Goal: Task Accomplishment & Management: Use online tool/utility

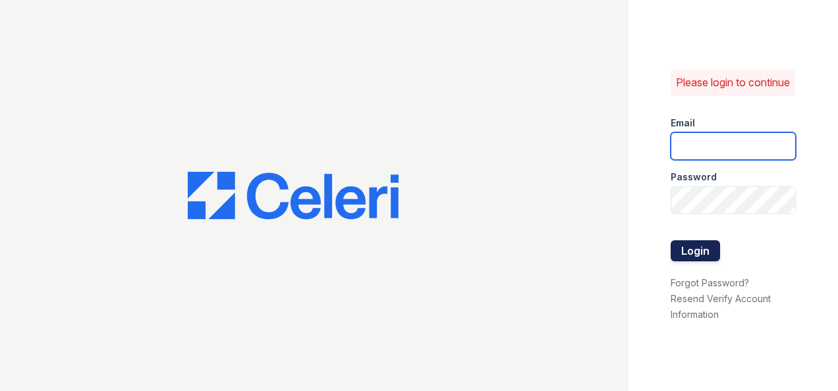
type input "[EMAIL_ADDRESS][DOMAIN_NAME]"
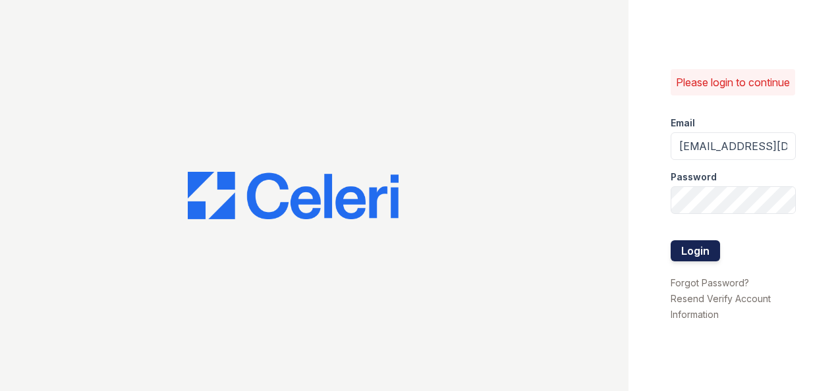
click at [693, 256] on button "Login" at bounding box center [695, 251] width 49 height 21
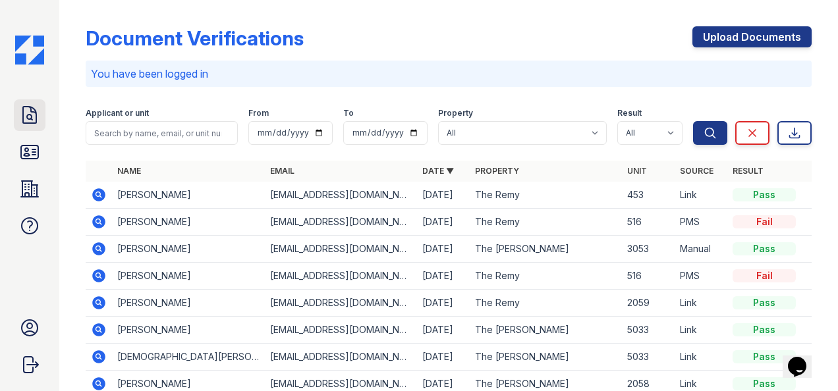
click at [43, 112] on link "Doc Verifications" at bounding box center [30, 116] width 32 height 32
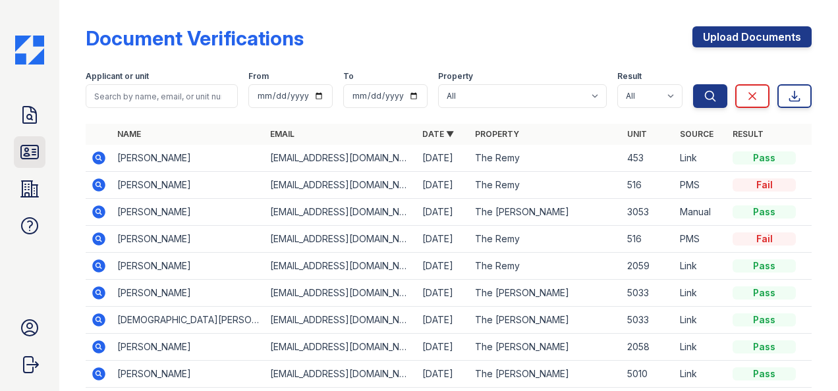
click at [24, 160] on icon at bounding box center [29, 152] width 21 height 21
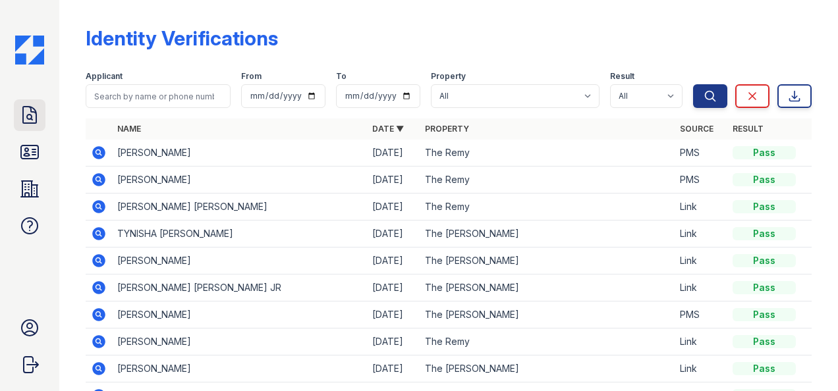
click at [19, 111] on icon at bounding box center [29, 115] width 21 height 21
